Goal: Find specific page/section: Find specific page/section

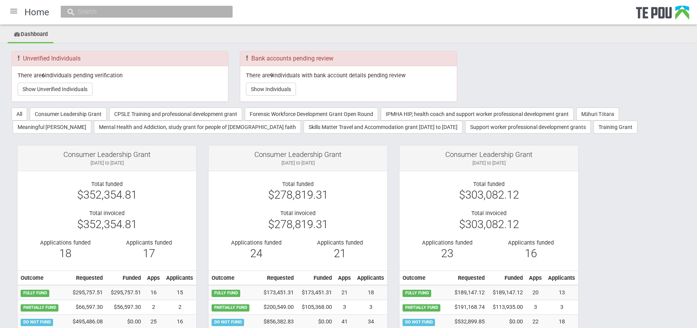
click at [13, 11] on div at bounding box center [14, 11] width 18 height 18
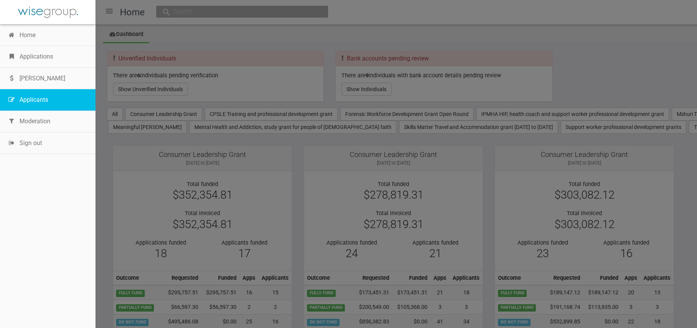
click at [40, 99] on link "Applicants" at bounding box center [48, 99] width 96 height 21
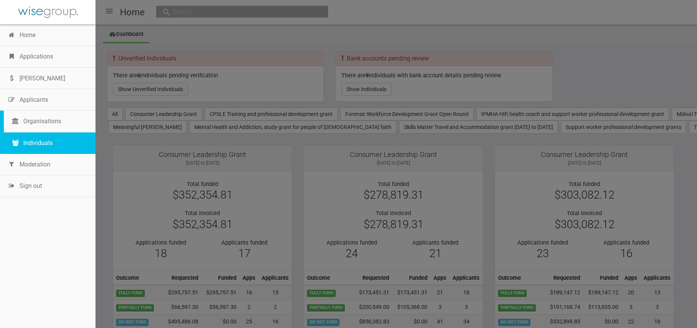
click at [42, 142] on link "Individuals" at bounding box center [50, 142] width 92 height 21
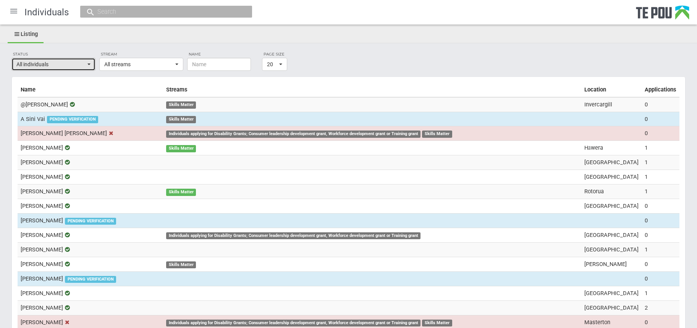
click at [85, 61] on span "All individuals" at bounding box center [50, 64] width 69 height 8
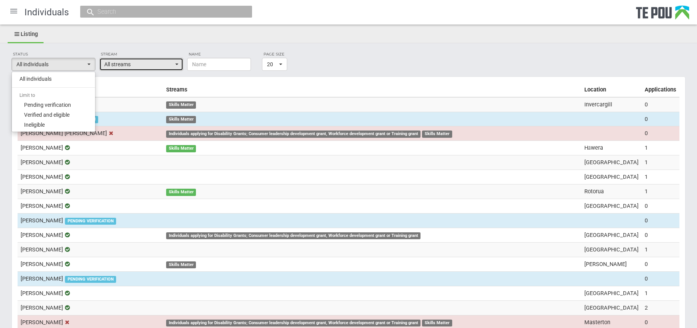
click at [175, 63] on button "All streams" at bounding box center [141, 64] width 84 height 13
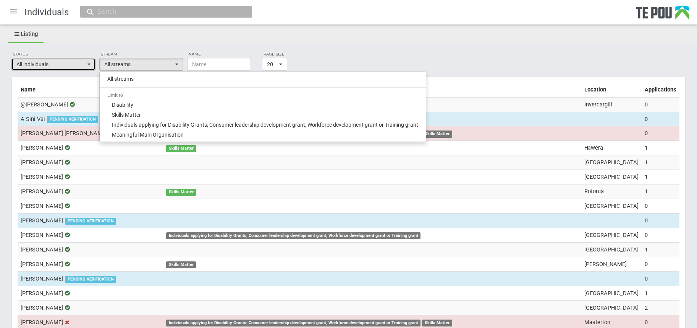
click at [88, 62] on button "All individuals" at bounding box center [53, 64] width 84 height 13
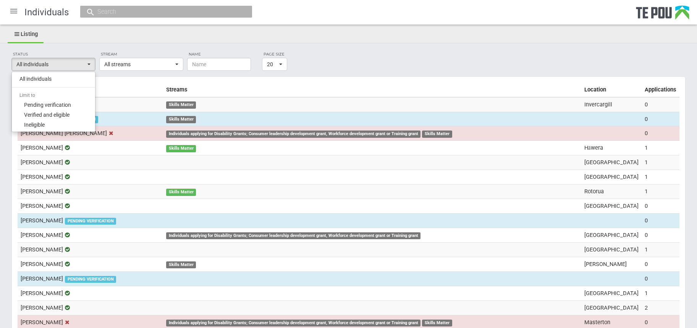
click at [13, 11] on div at bounding box center [14, 11] width 18 height 18
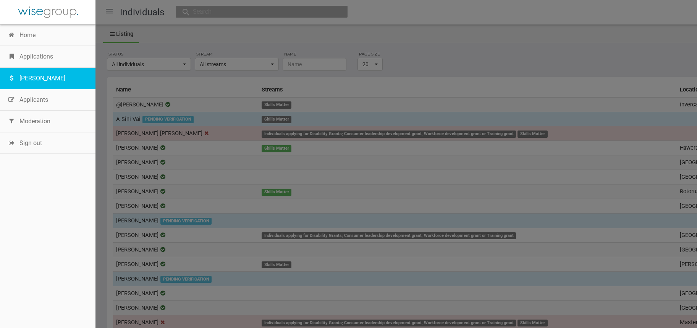
click at [45, 77] on link "[PERSON_NAME]" at bounding box center [48, 78] width 96 height 21
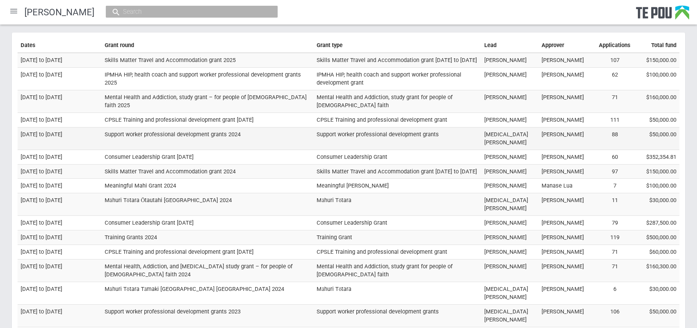
click at [192, 136] on td "Support worker professional development grants 2024" at bounding box center [208, 138] width 212 height 23
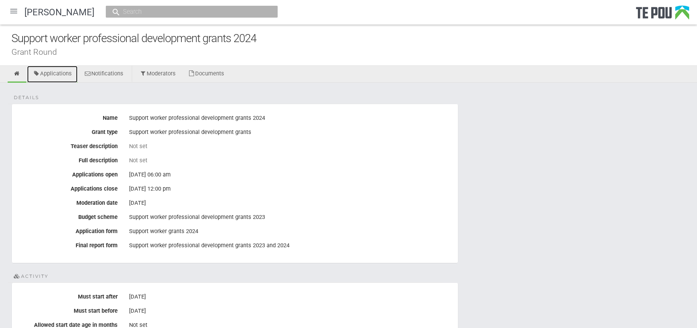
click at [57, 69] on link "Applications" at bounding box center [52, 74] width 50 height 17
